Goal: Information Seeking & Learning: Check status

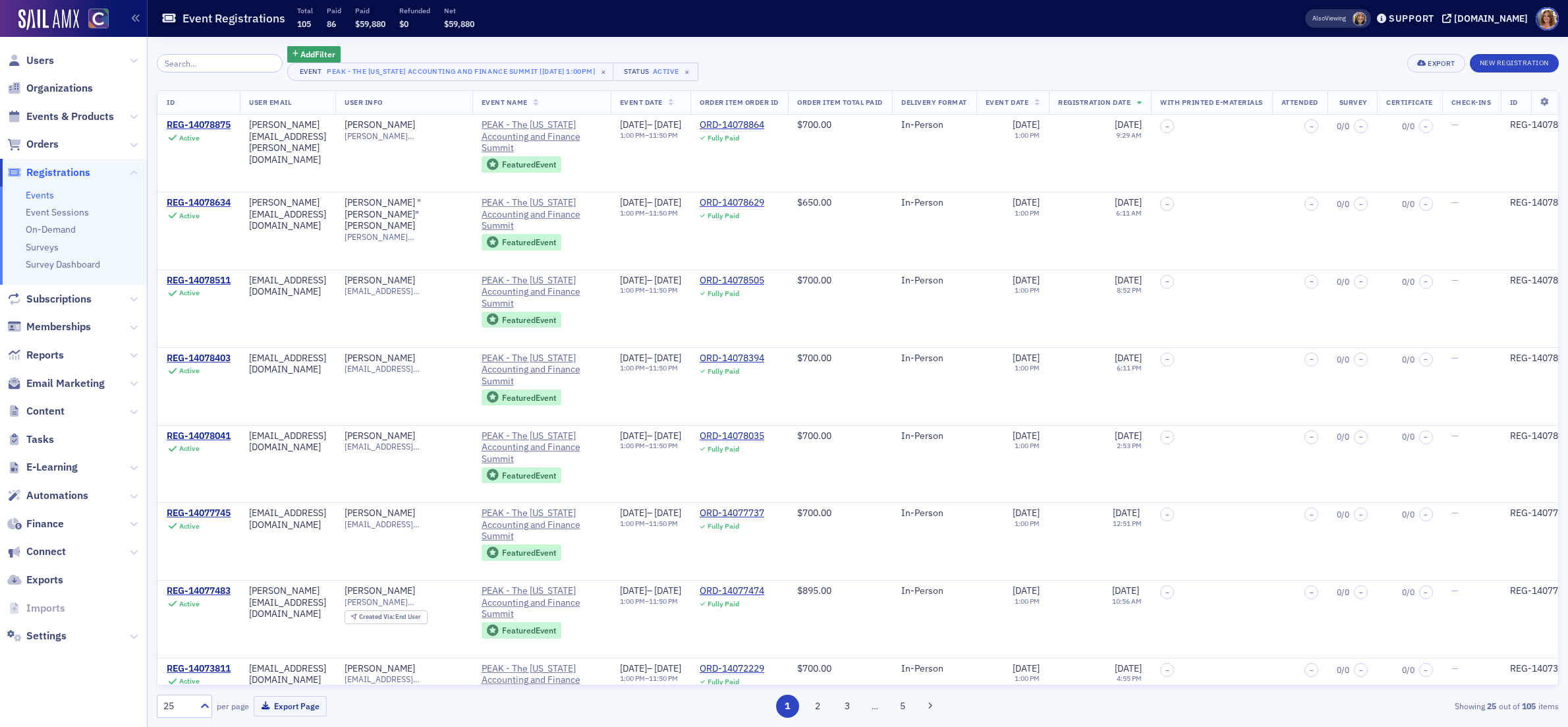
scroll to position [6, 0]
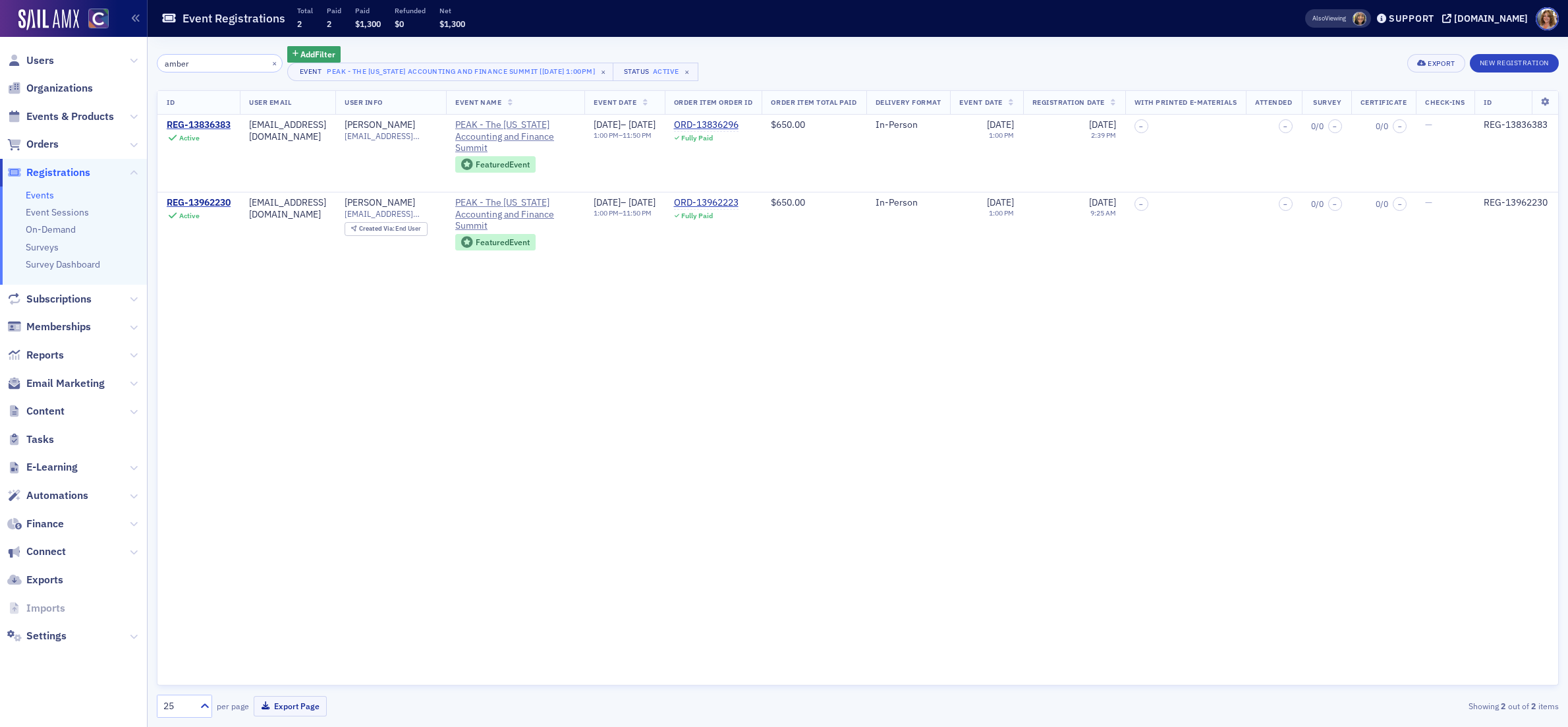
click at [221, 61] on input "amber" at bounding box center [220, 63] width 126 height 19
click at [228, 62] on input "amber" at bounding box center [220, 63] width 126 height 19
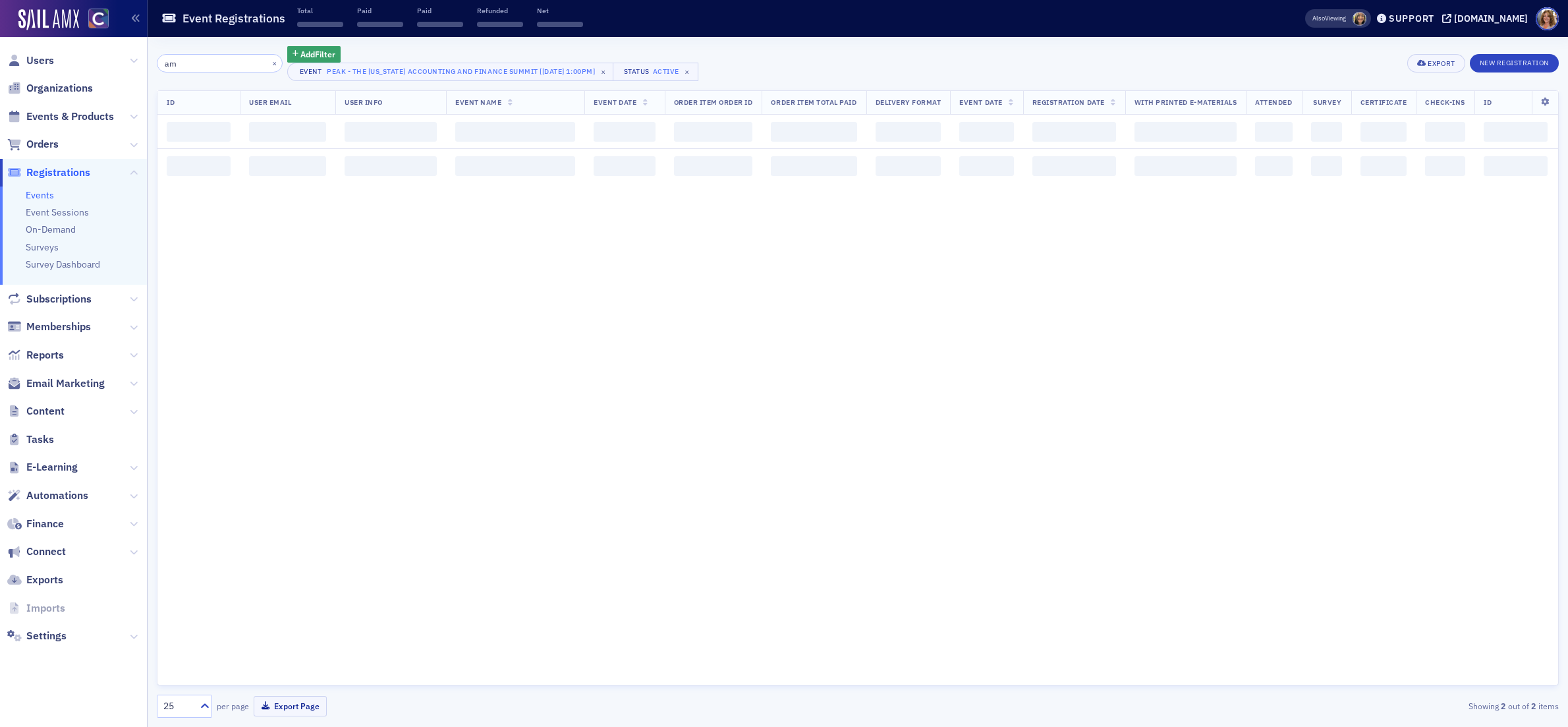
type input "a"
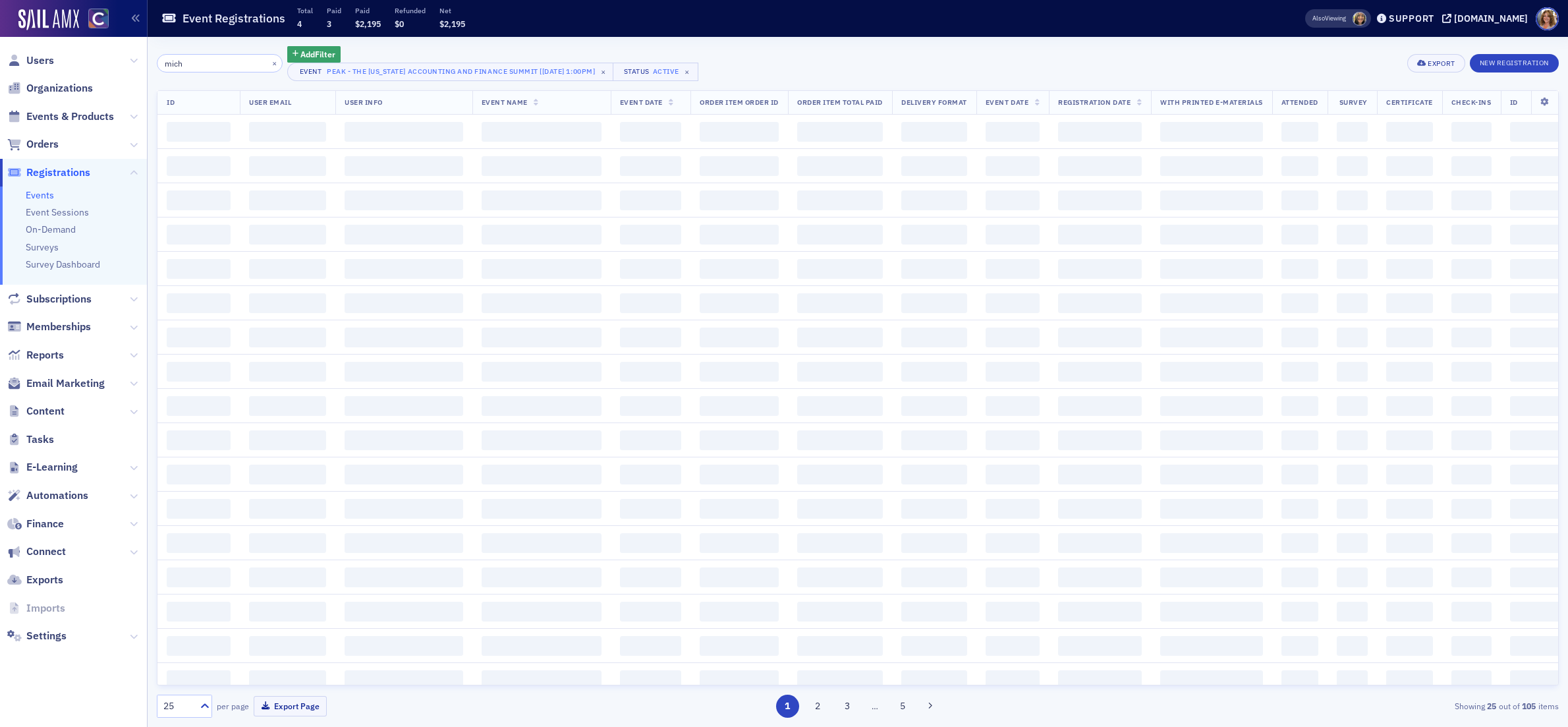
type input "miche"
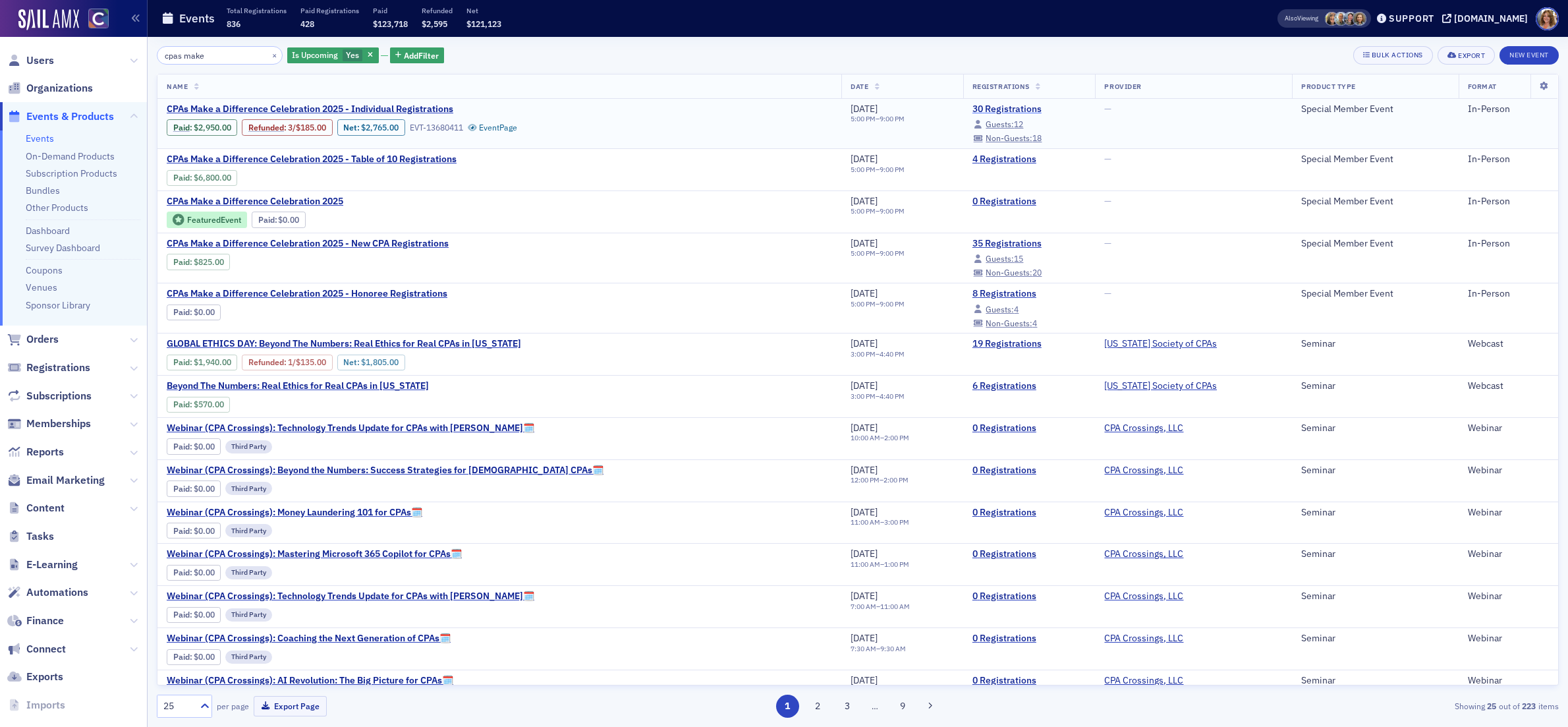
type input "cpas make"
click at [973, 110] on link "30 Registrations" at bounding box center [1030, 109] width 114 height 12
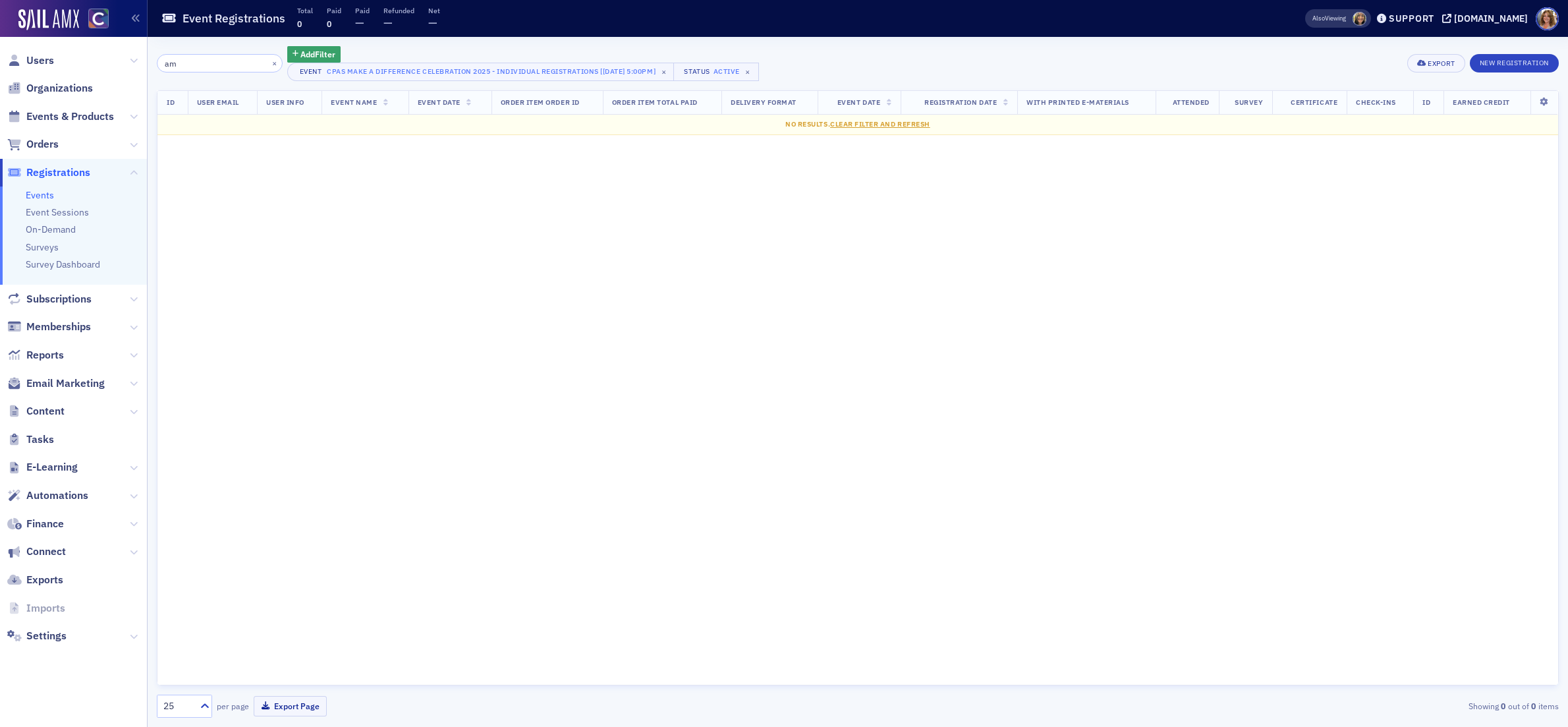
type input "a"
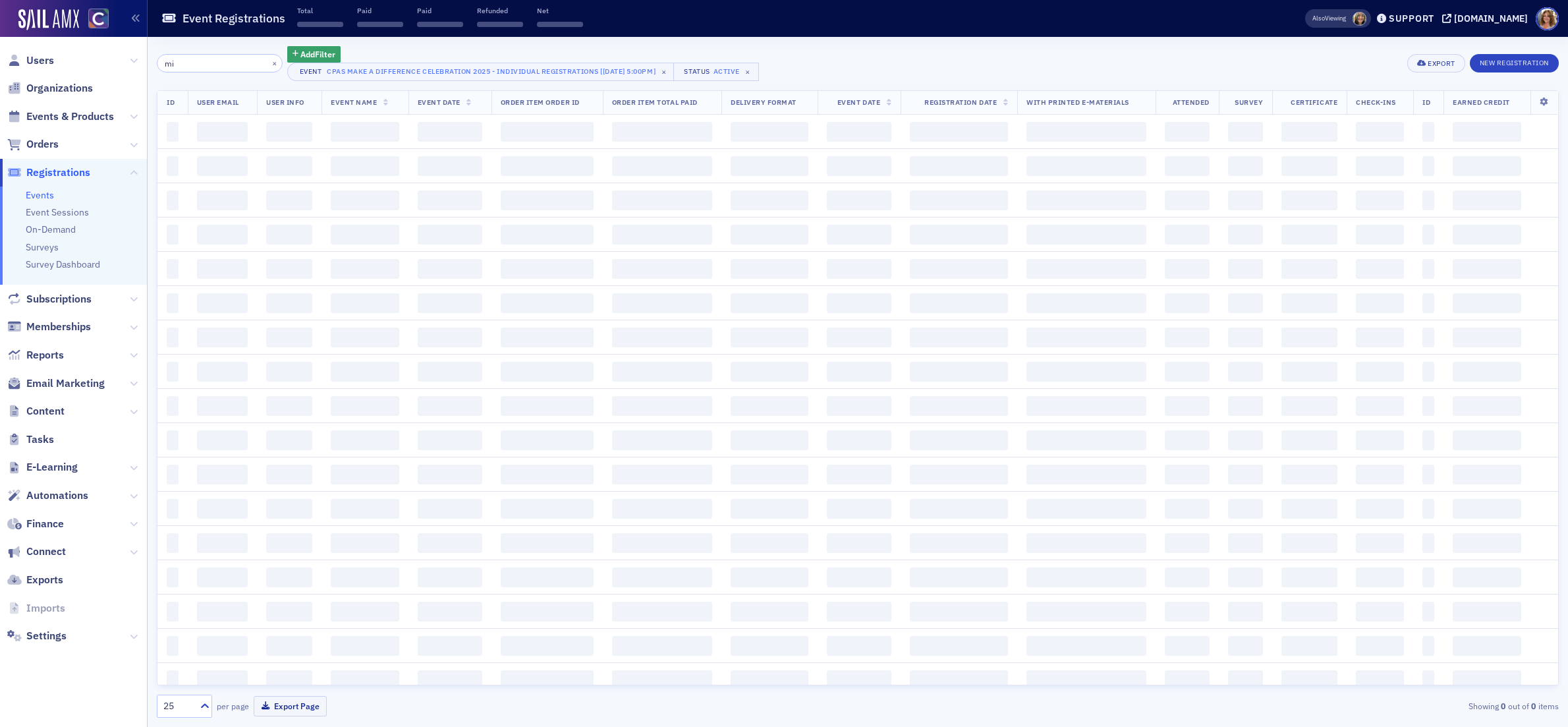
type input "m"
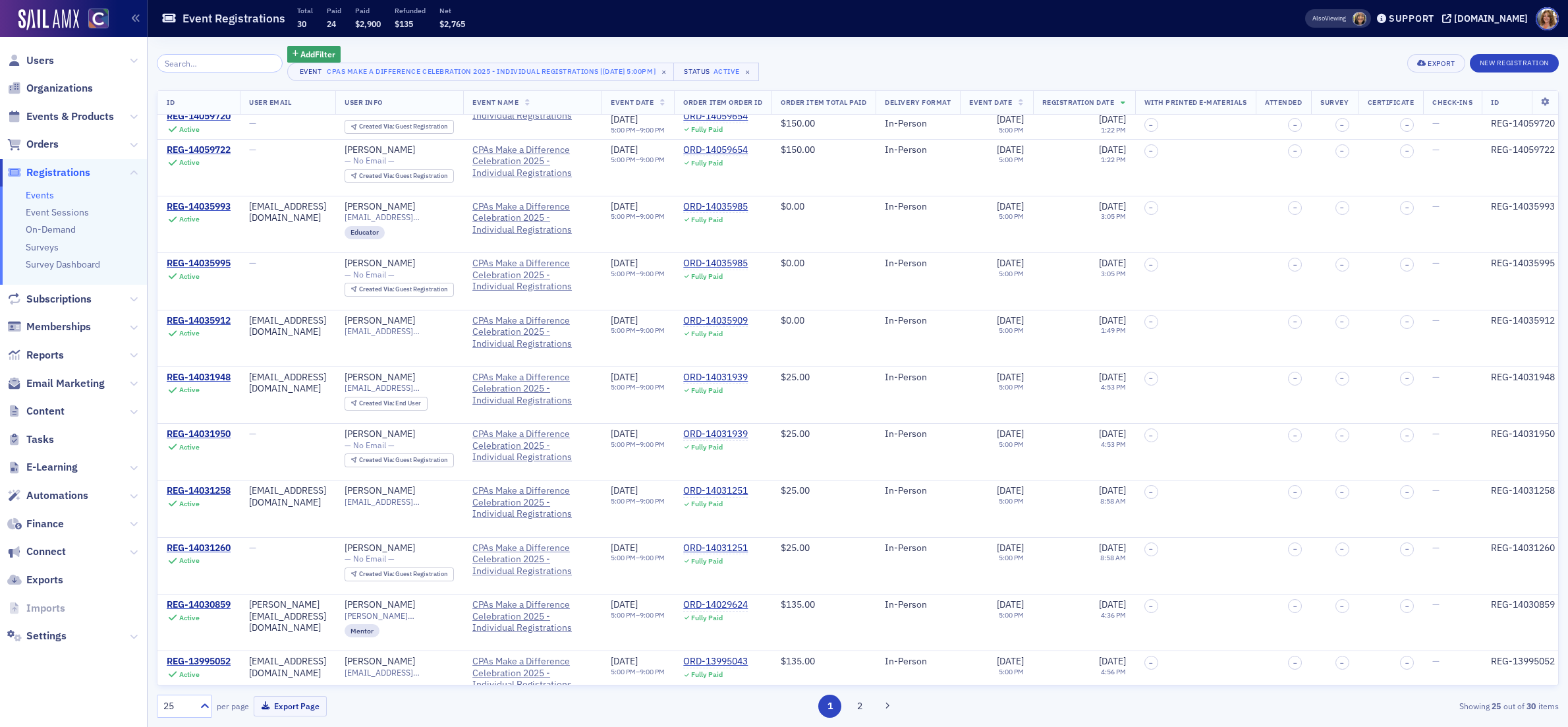
scroll to position [862, 0]
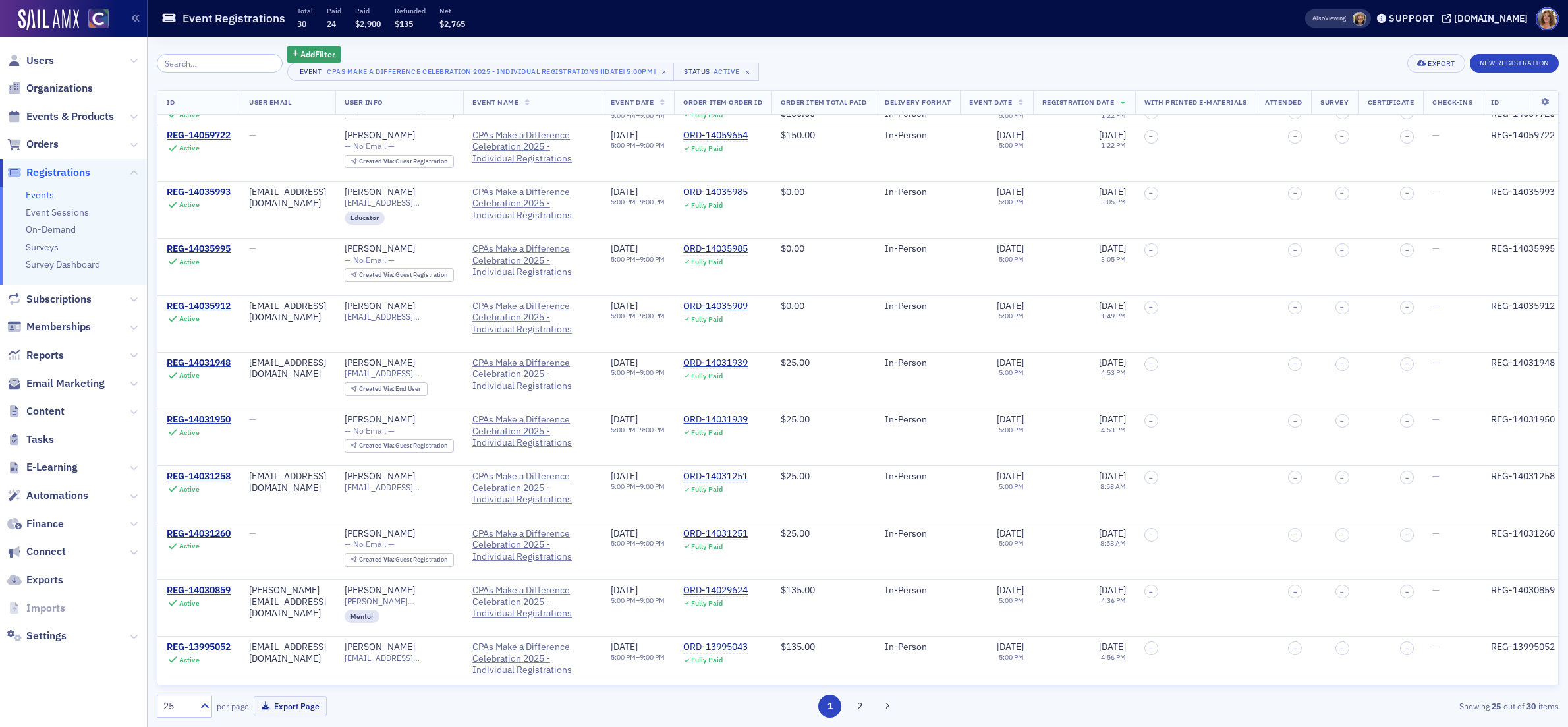
click at [865, 708] on button "2" at bounding box center [860, 706] width 23 height 23
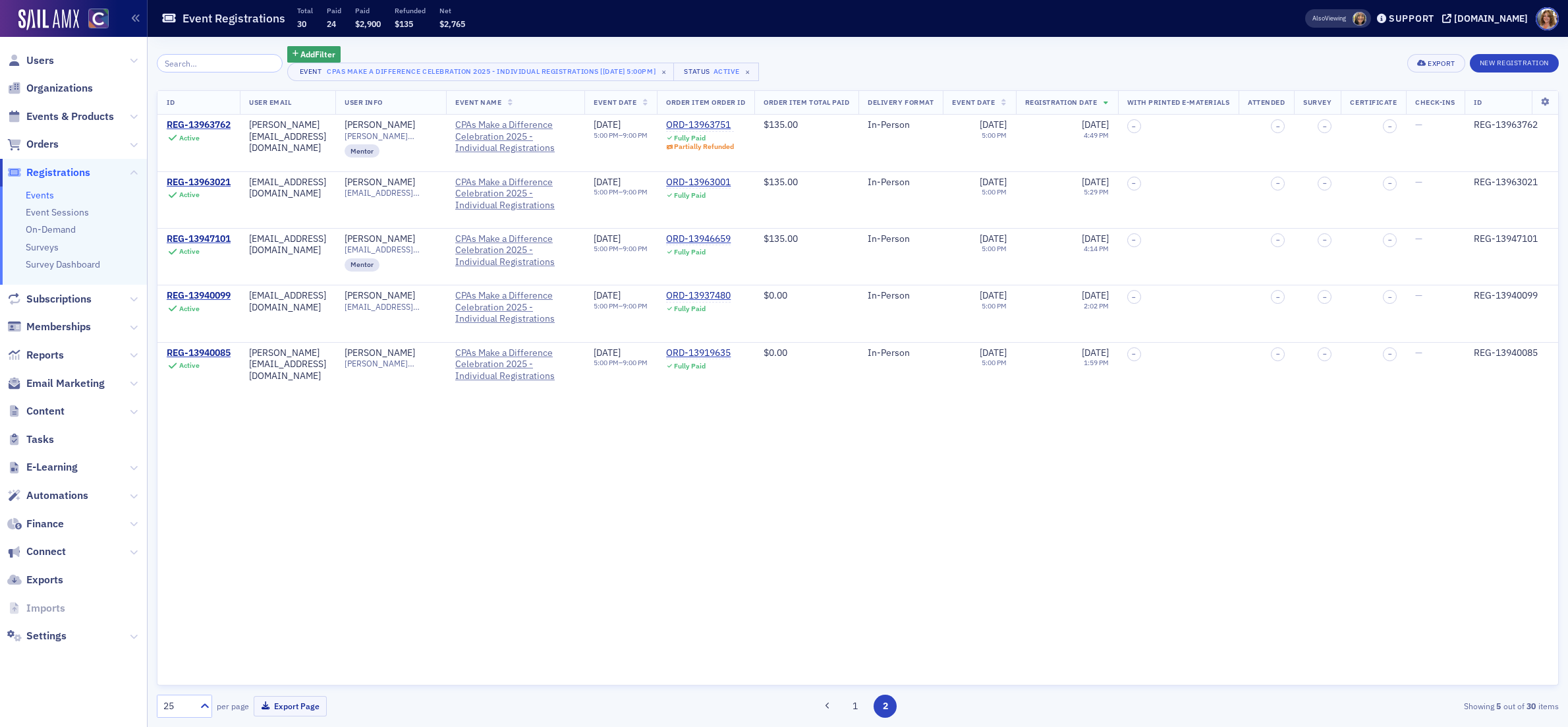
drag, startPoint x: 902, startPoint y: 653, endPoint x: 1016, endPoint y: 447, distance: 235.4
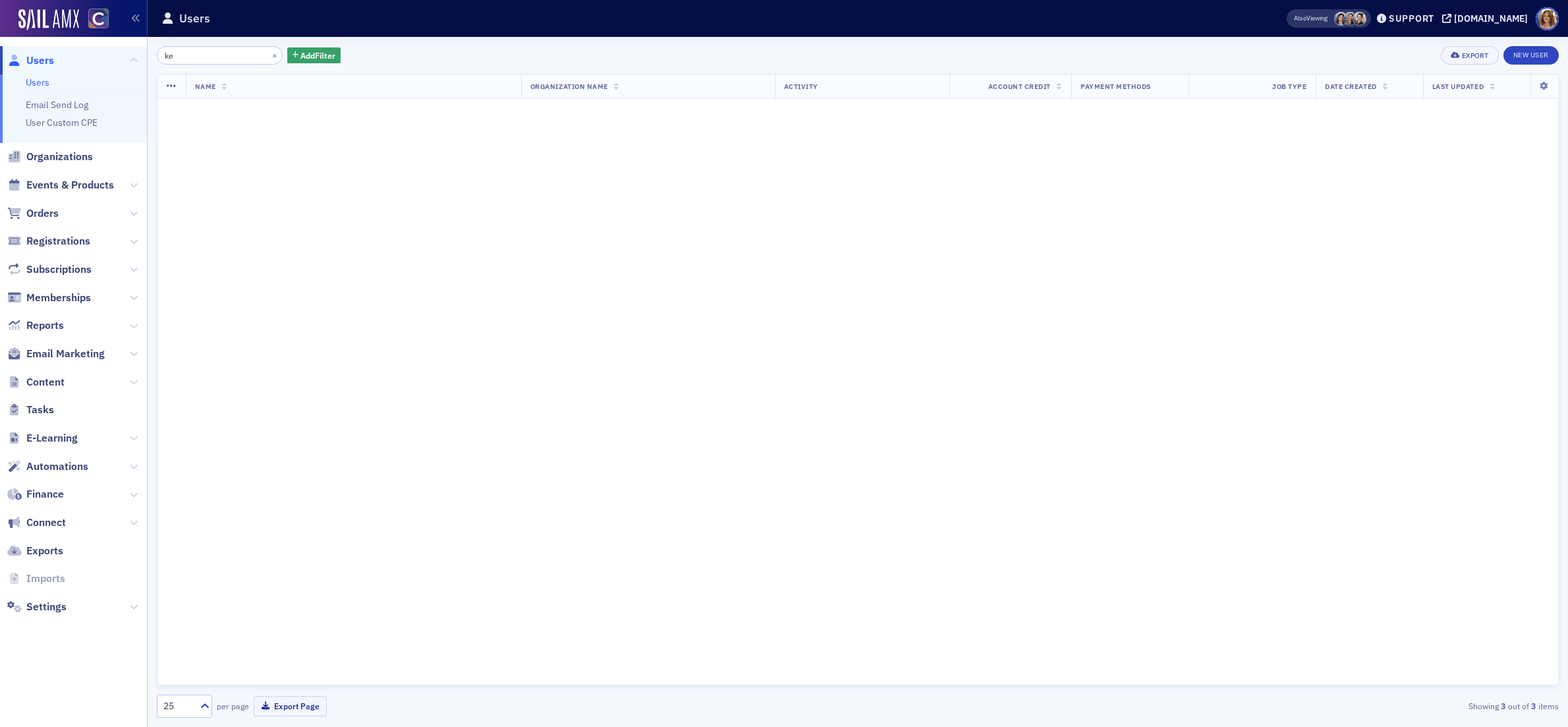
type input "k"
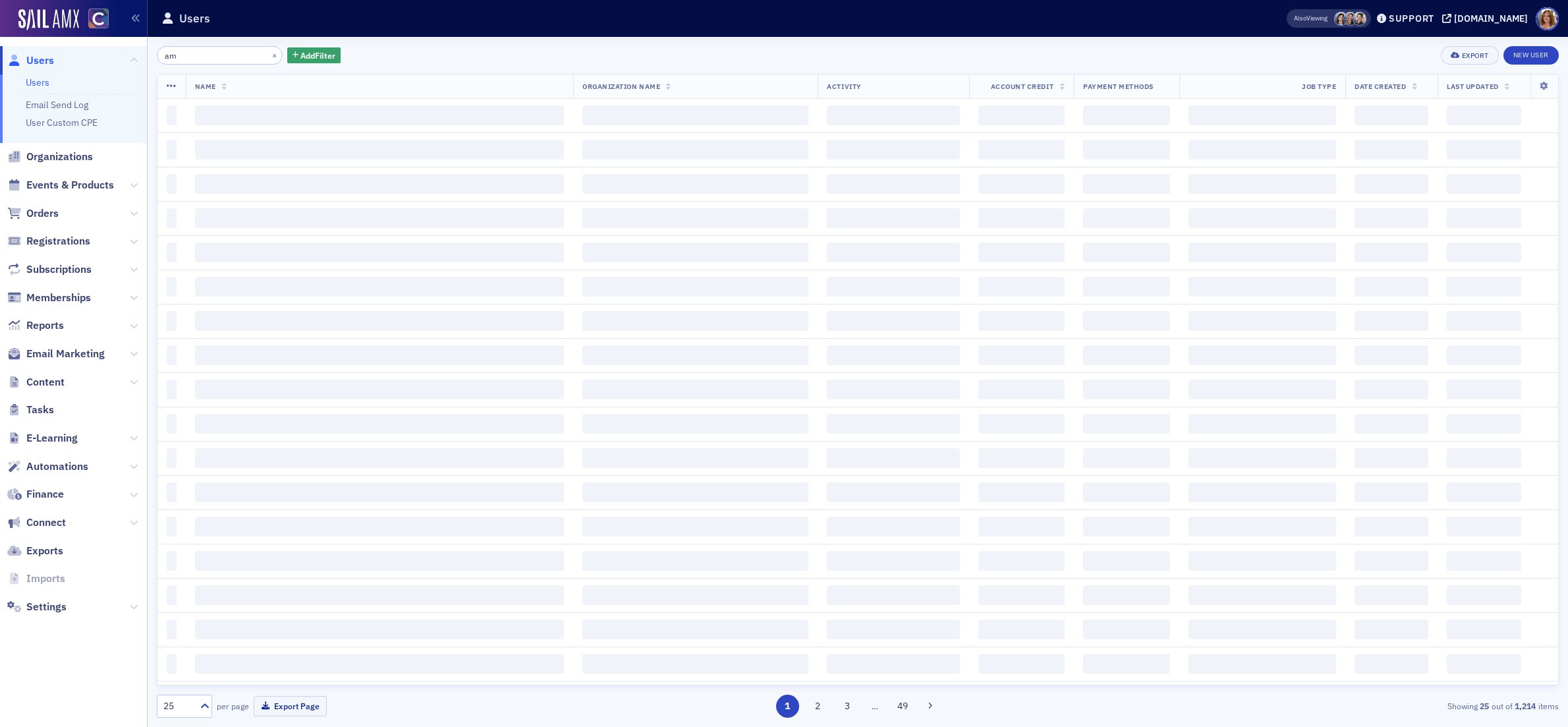
type input "a"
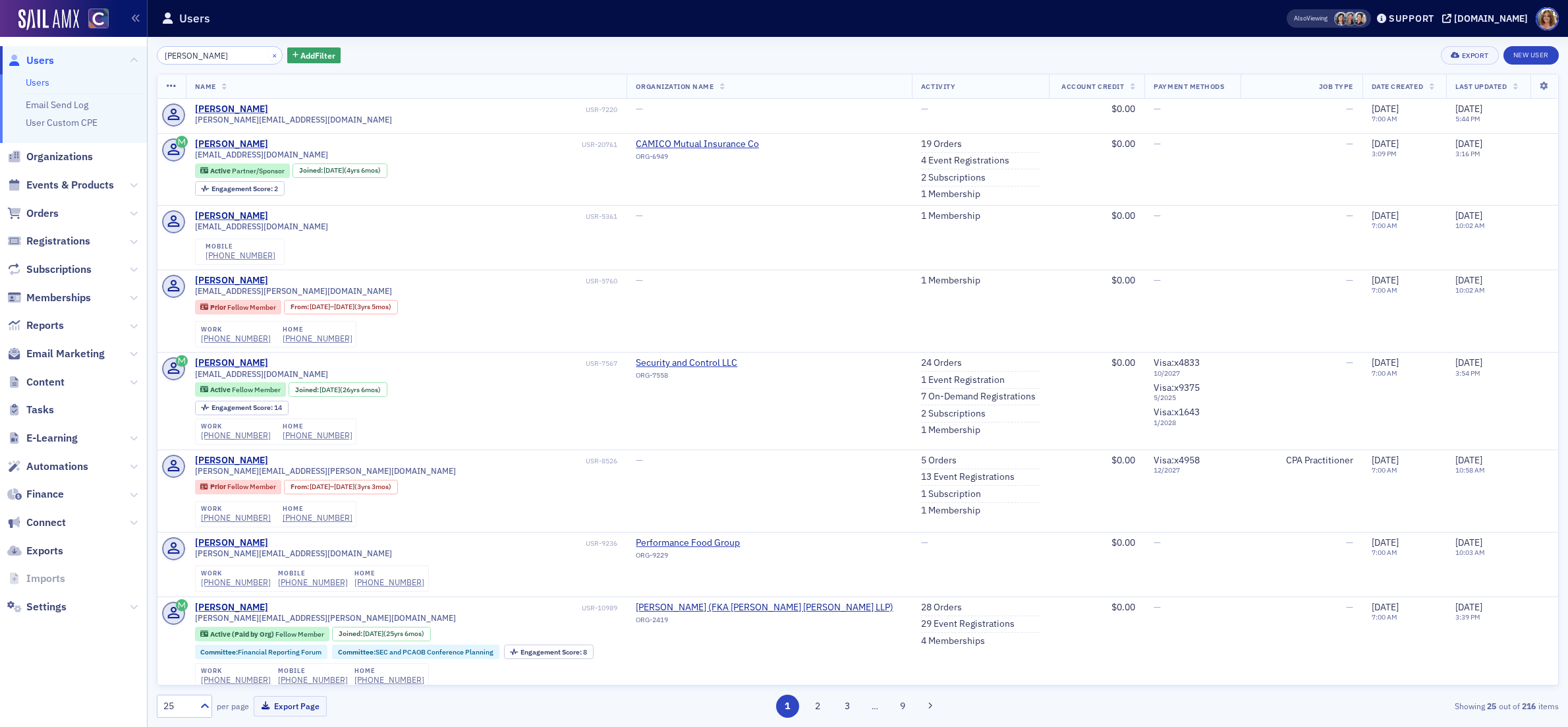
type input "[PERSON_NAME]"
click at [269, 55] on button "×" at bounding box center [275, 55] width 12 height 12
